Goal: Check status

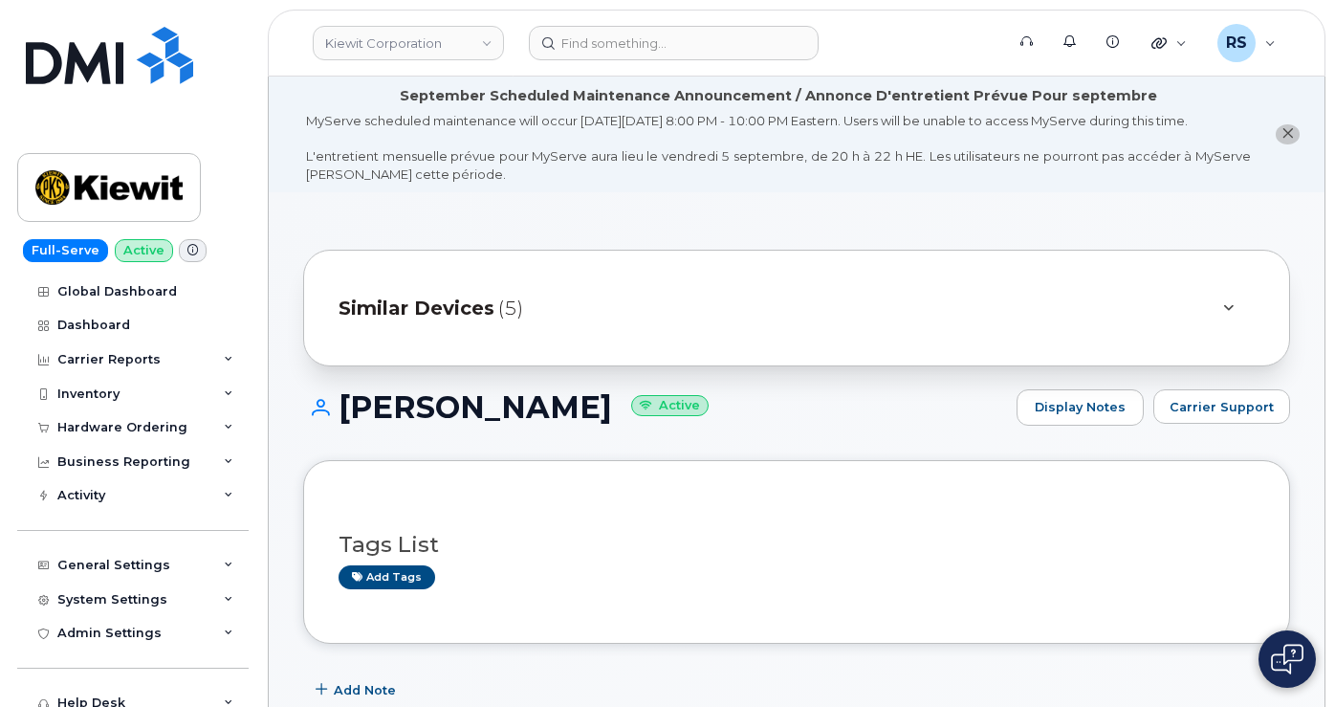
scroll to position [510, 0]
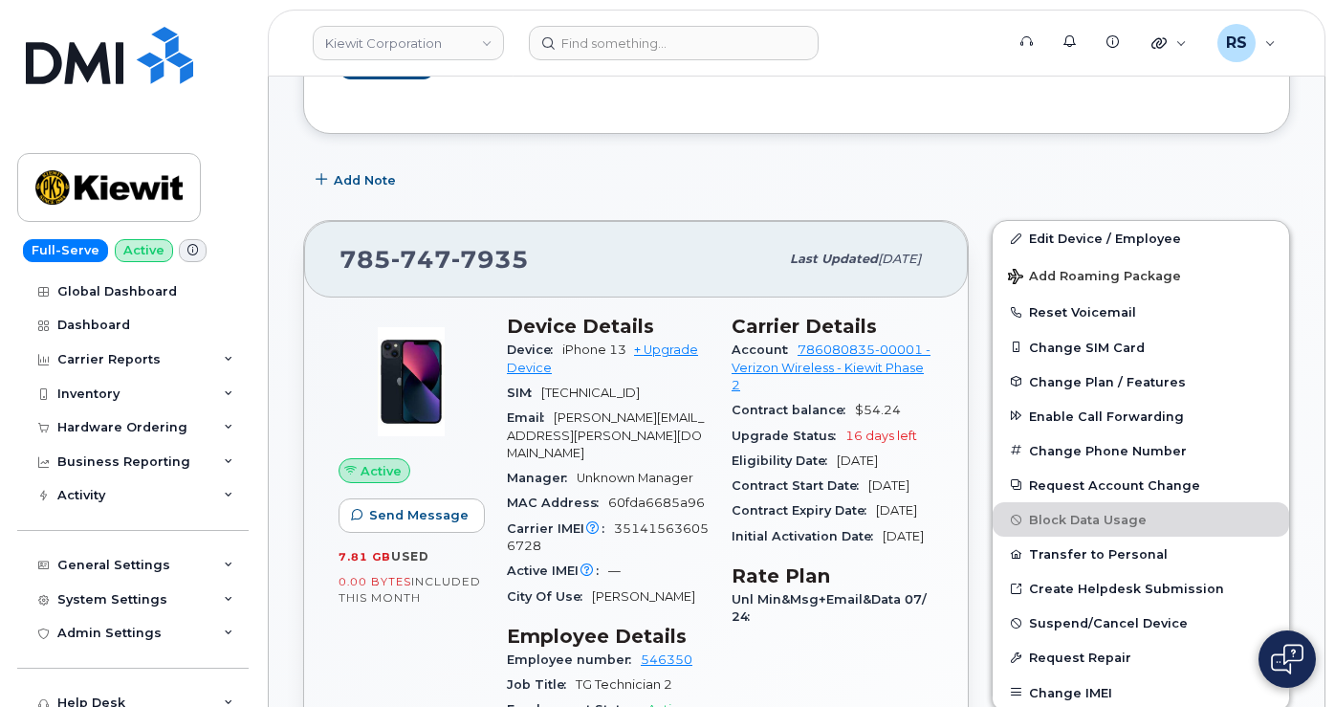
click at [15, 687] on div "Full-Serve Active Global Dashboard Dashboard Carrier Reports Monthly Billing Da…" at bounding box center [129, 353] width 259 height 707
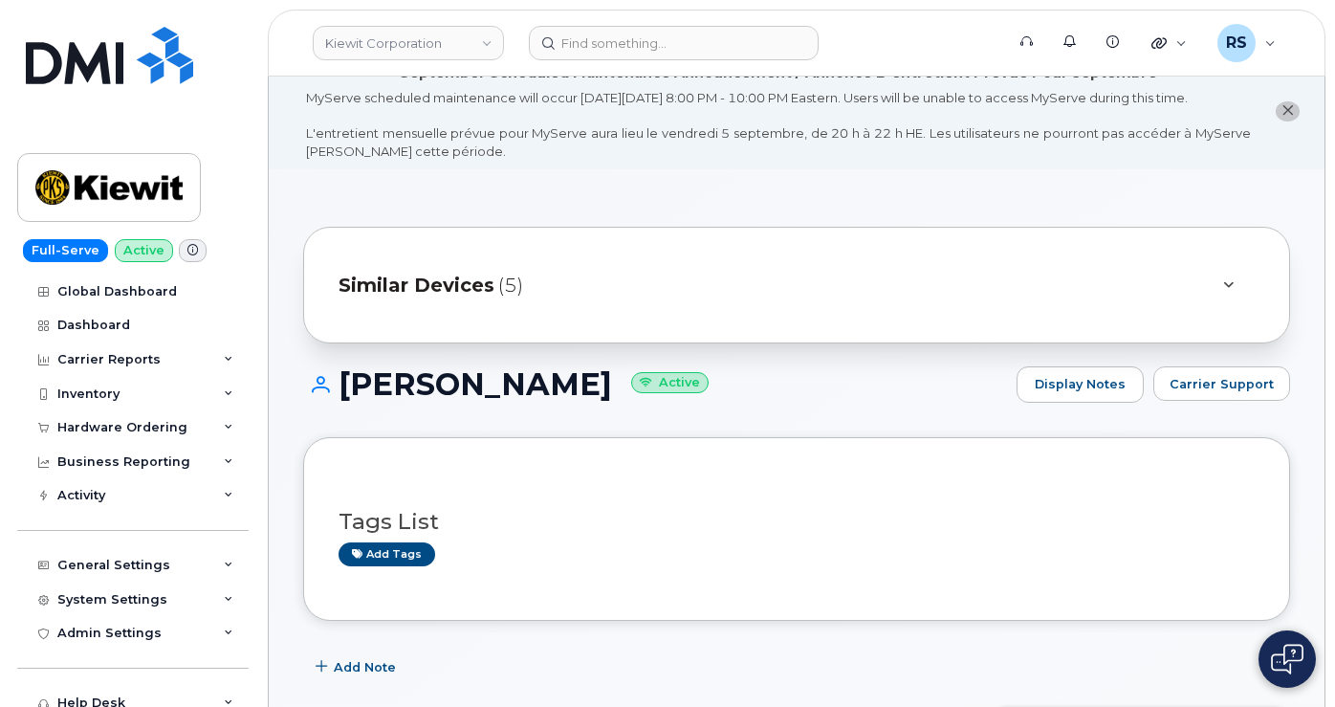
scroll to position [0, 0]
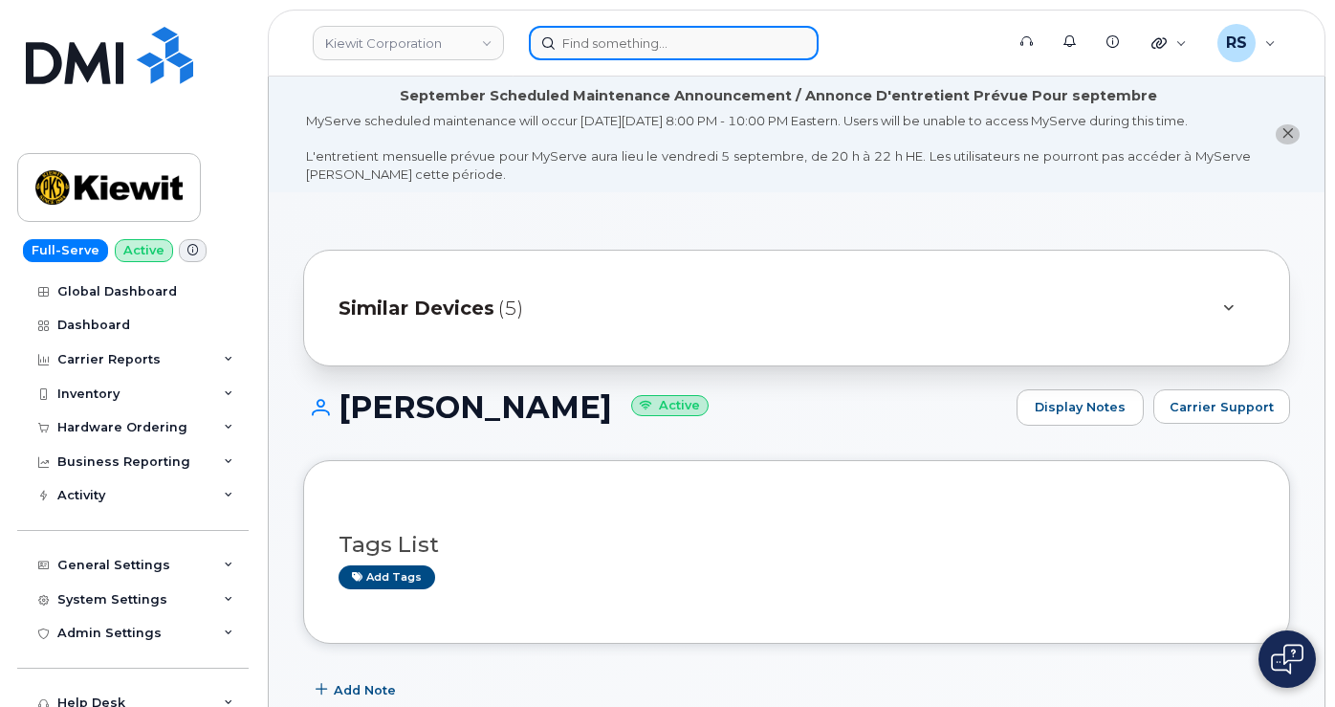
click at [588, 43] on input at bounding box center [674, 43] width 290 height 34
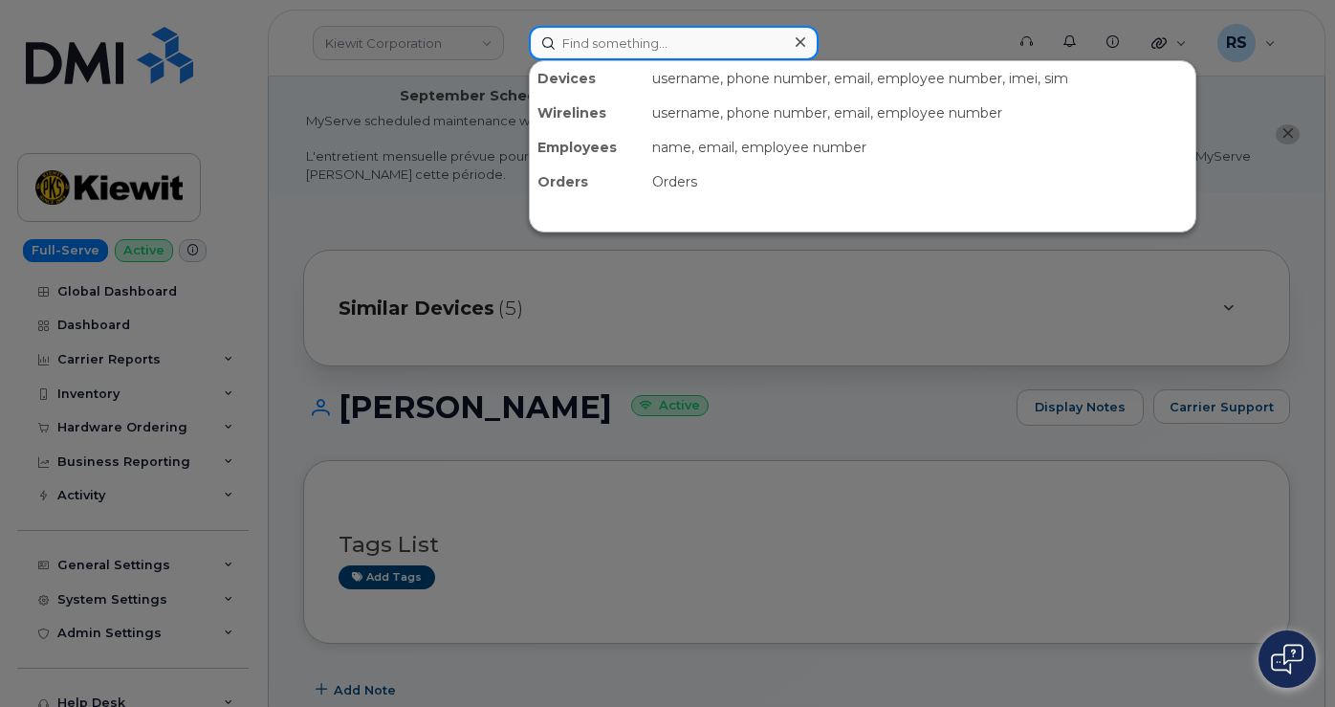
paste input "293507"
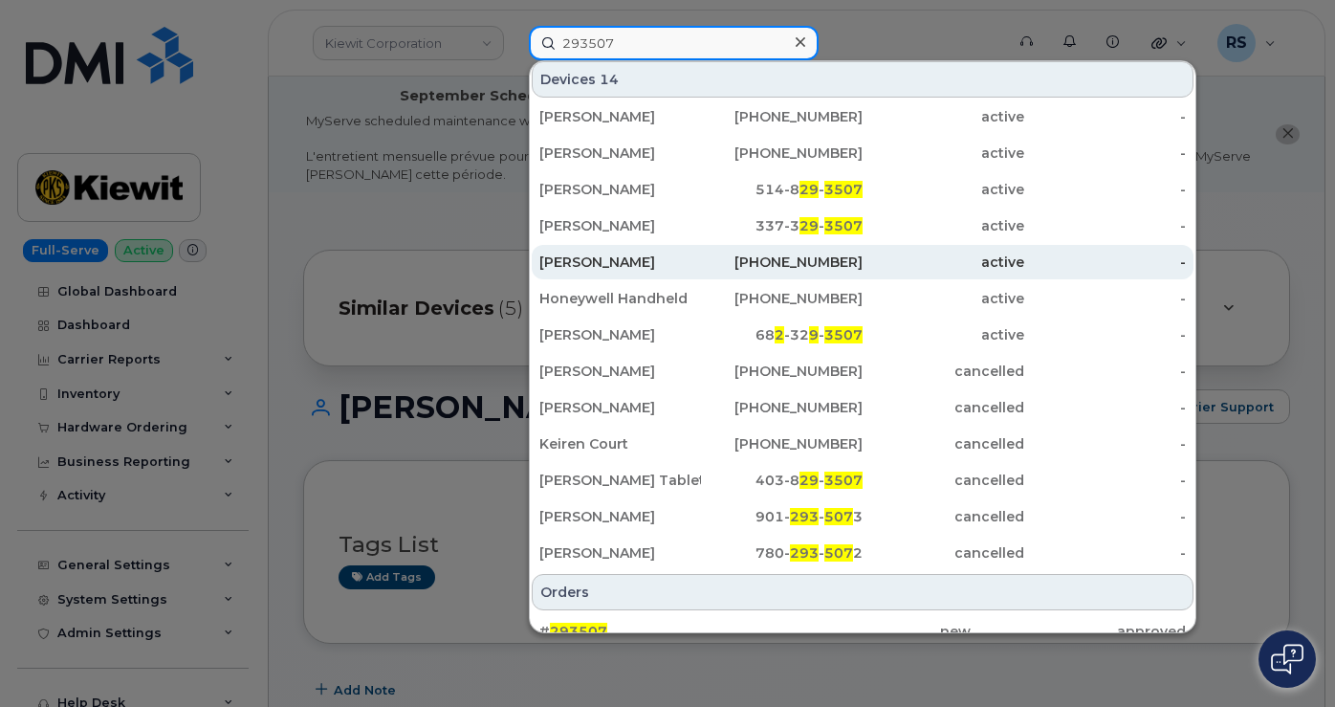
scroll to position [58, 0]
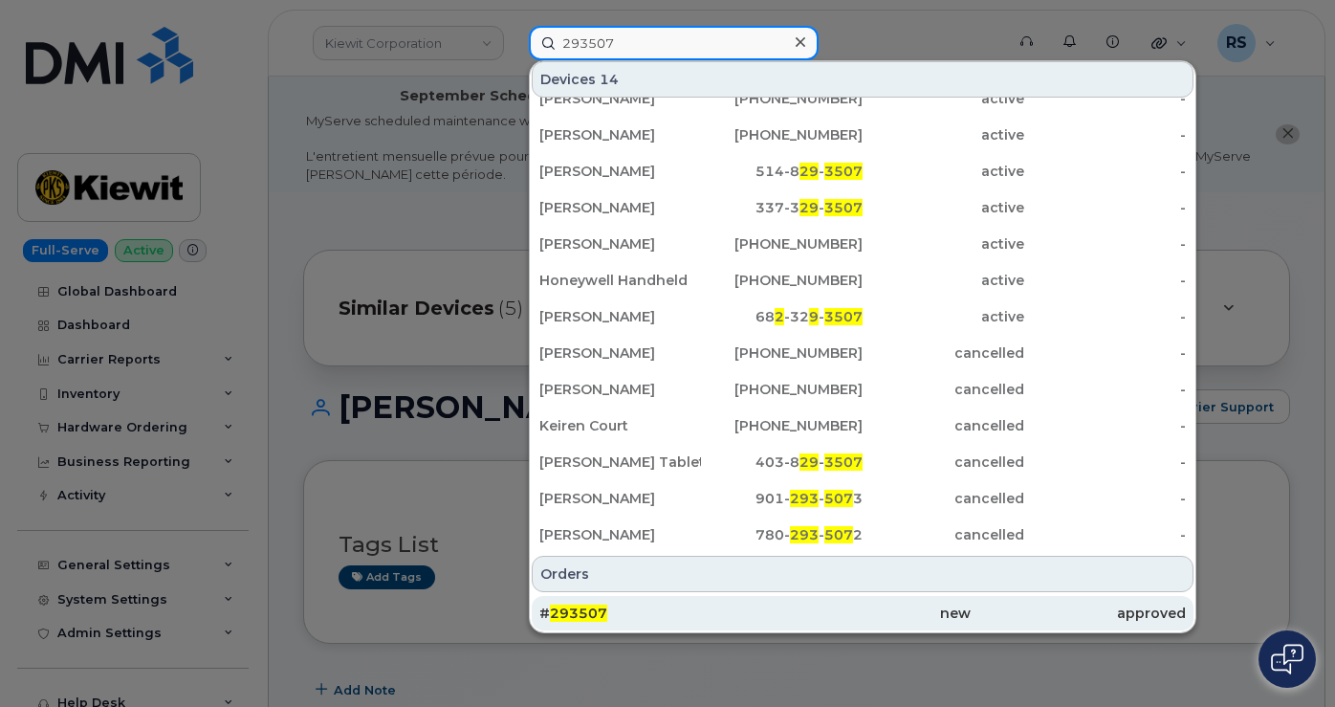
type input "293507"
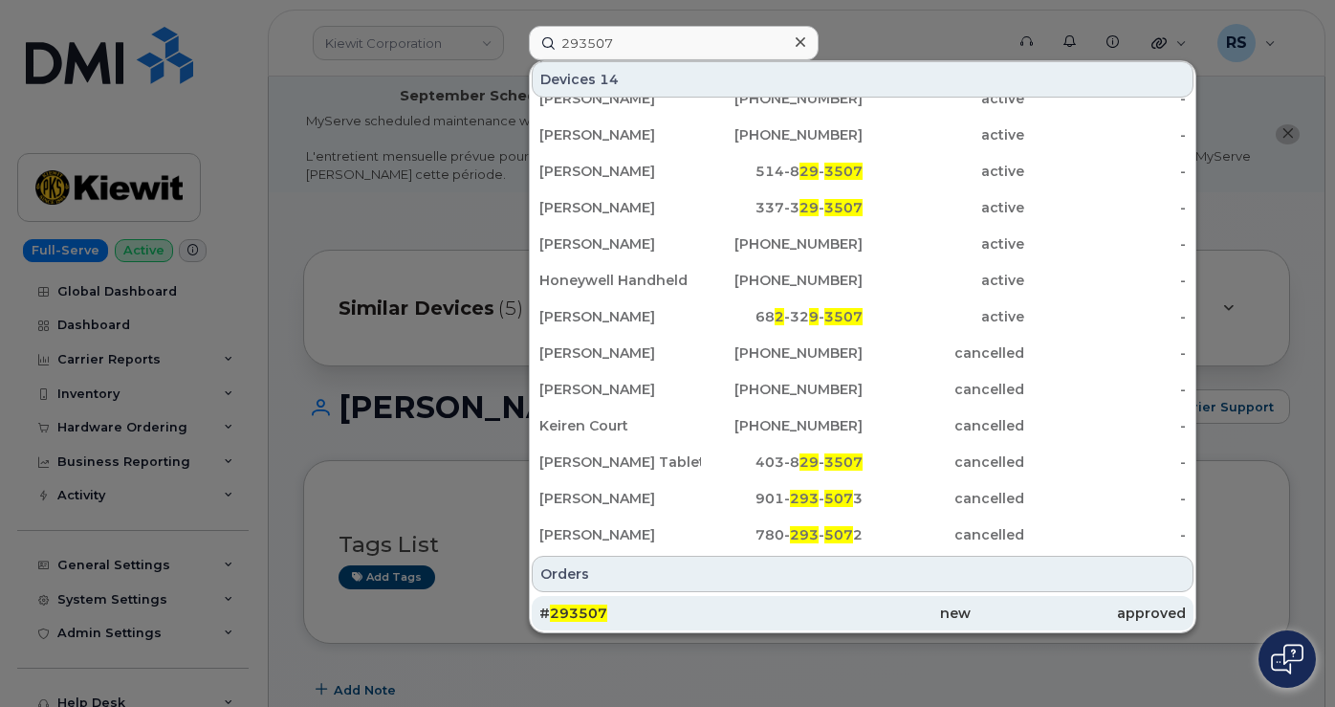
click at [573, 619] on span "293507" at bounding box center [578, 612] width 57 height 17
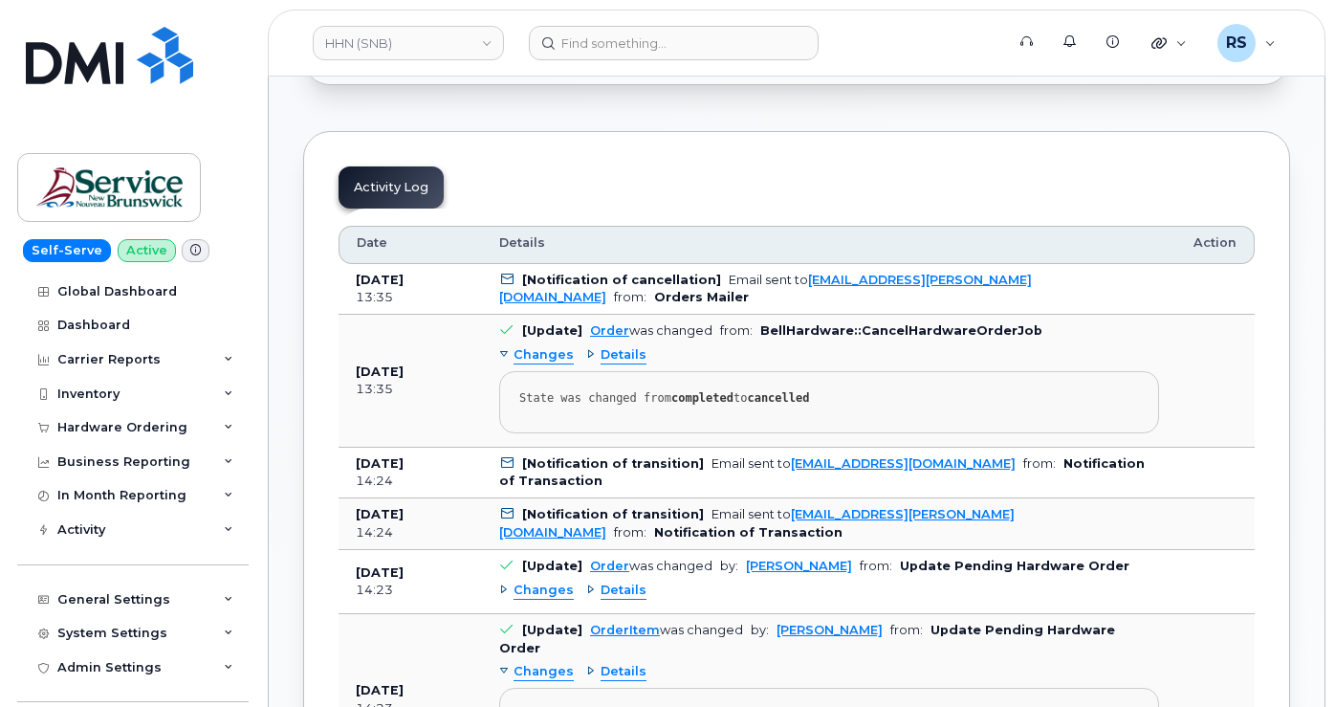
scroll to position [956, 0]
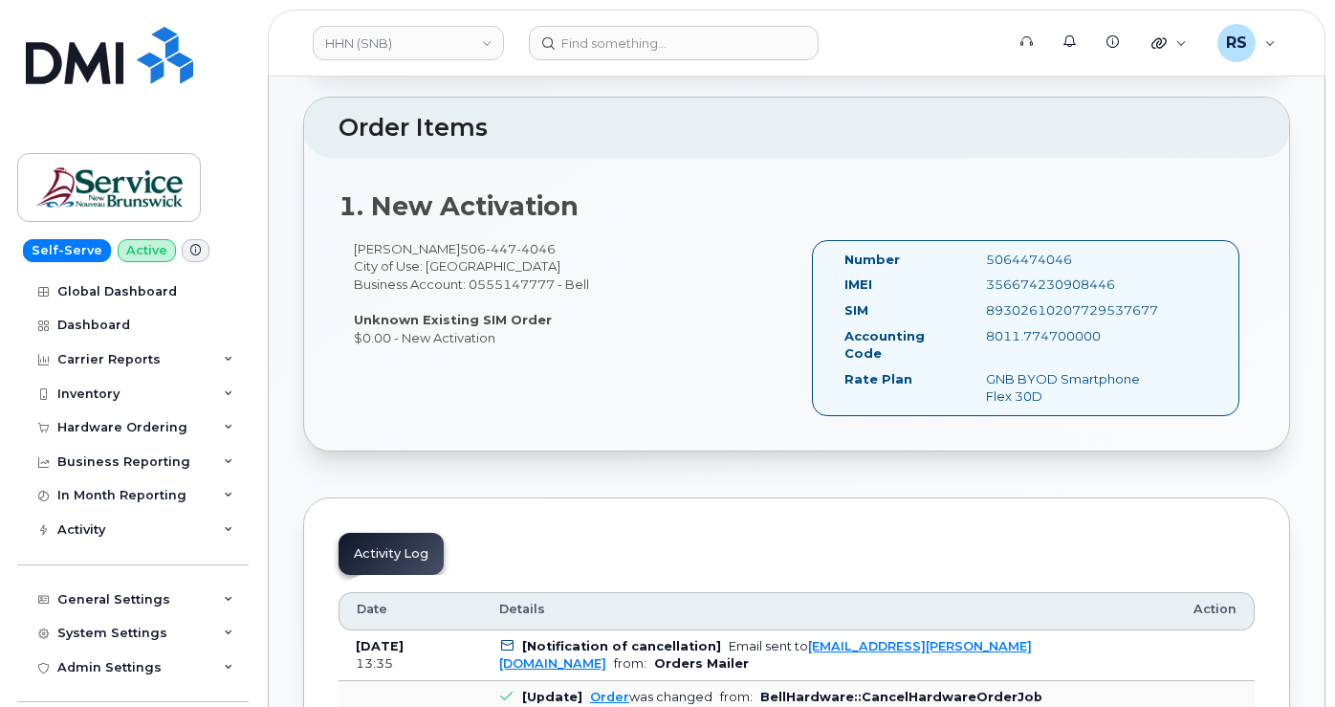
scroll to position [255, 0]
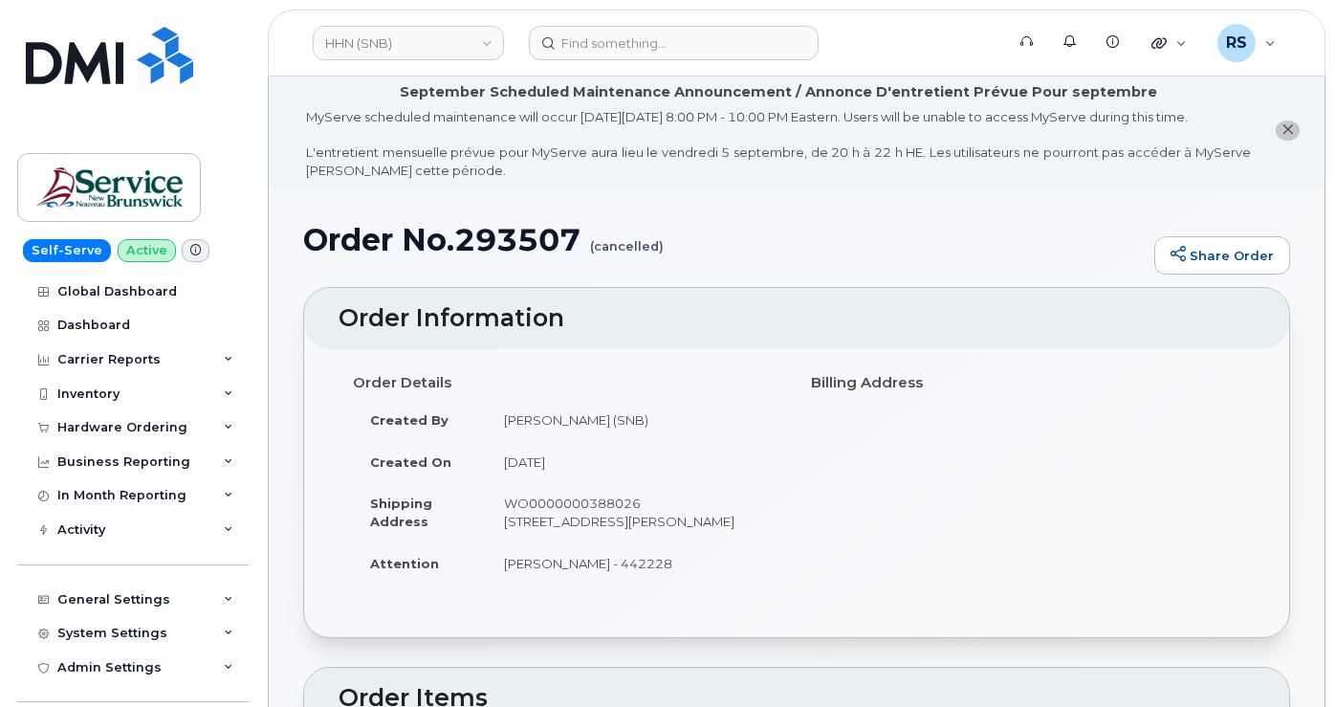
scroll to position [0, 0]
